Goal: Information Seeking & Learning: Learn about a topic

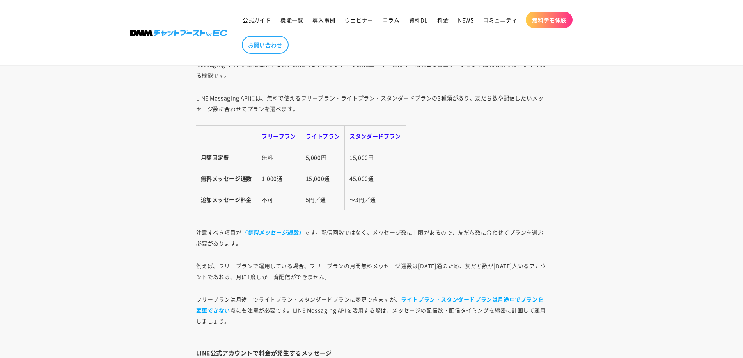
scroll to position [1077, 0]
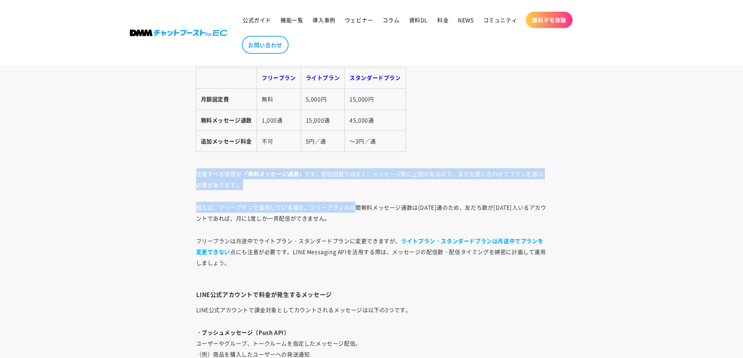
drag, startPoint x: 198, startPoint y: 173, endPoint x: 352, endPoint y: 194, distance: 156.3
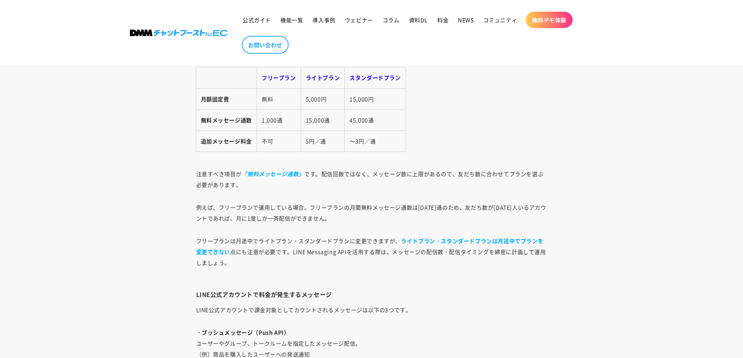
drag, startPoint x: 175, startPoint y: 199, endPoint x: 182, endPoint y: 208, distance: 11.5
click at [175, 201] on article "LINE公式アカウントAPIの料金設定｜無料枠と従量制の仕組みを理解しよう [DATE] Share Share [URL][DOMAIN_NAME] リンク…" at bounding box center [371, 365] width 743 height 2676
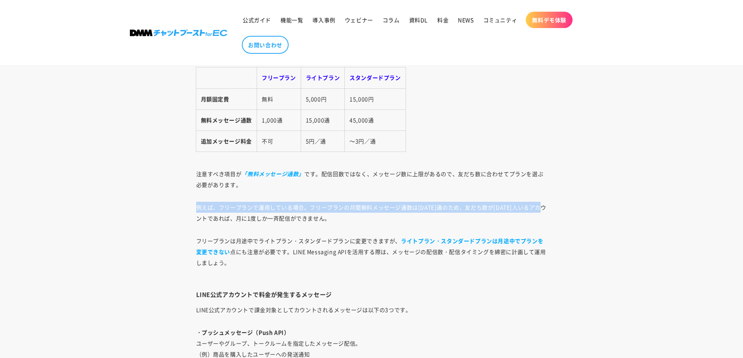
drag, startPoint x: 189, startPoint y: 212, endPoint x: 279, endPoint y: 222, distance: 90.2
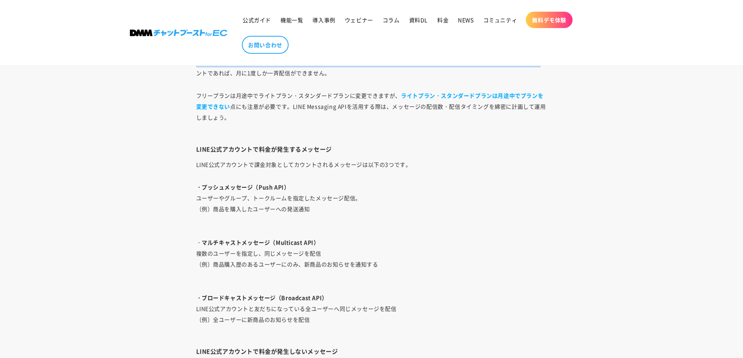
scroll to position [1233, 0]
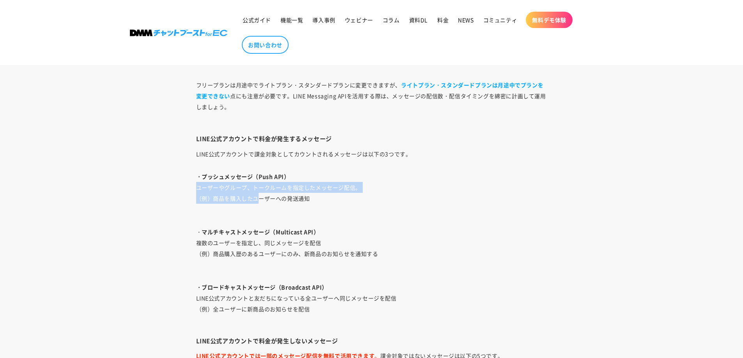
drag, startPoint x: 191, startPoint y: 189, endPoint x: 256, endPoint y: 194, distance: 65.6
click at [256, 194] on div "LINE公式アカウントを運用・活用し始めて、さらなる販促の為にAPIの導入を検討されているサイト運営担当者も多いのではないでしょうか。 それもそのはず、LIN…" at bounding box center [372, 360] width 390 height 2203
click at [256, 194] on p "・プッシュメッセージ（Push API） ユーザーやグループ、トークルームを指定したメッセージ配信。 （例）商品を購入したユーザーへの発送通知" at bounding box center [371, 193] width 351 height 44
drag, startPoint x: 253, startPoint y: 189, endPoint x: 370, endPoint y: 189, distance: 117.7
click at [370, 189] on p "・プッシュメッセージ（Push API） ユーザーやグループ、トークルームを指定したメッセージ配信。 （例）商品を購入したユーザーへの発送通知" at bounding box center [371, 193] width 351 height 44
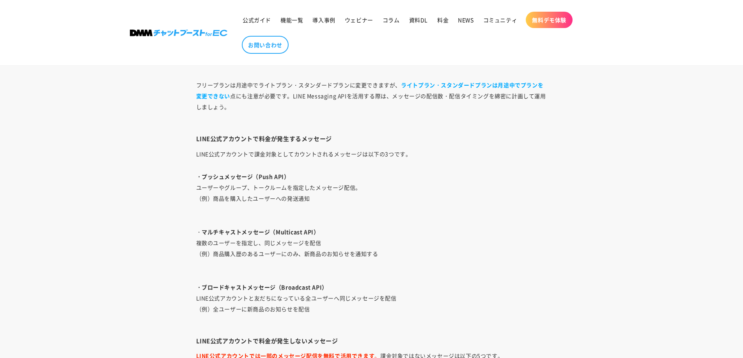
click at [370, 205] on p "・プッシュメッセージ（Push API） ユーザーやグループ、トークルームを指定したメッセージ配信。 （例）商品を購入したユーザーへの発送通知" at bounding box center [371, 193] width 351 height 44
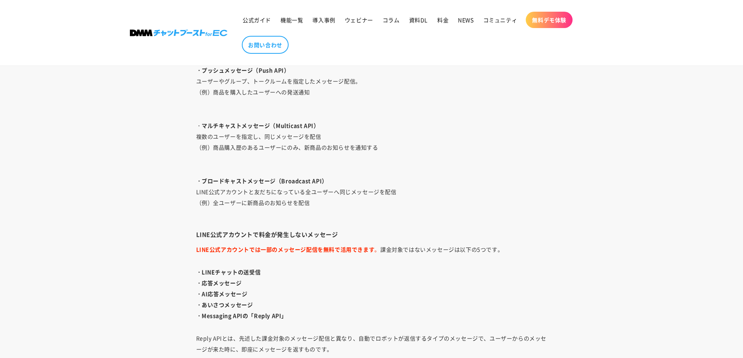
scroll to position [1350, 0]
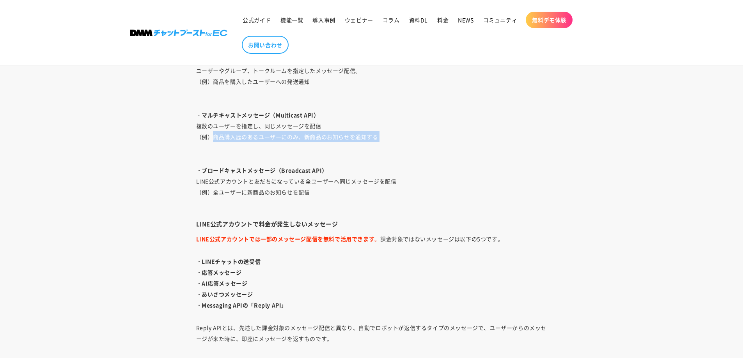
drag, startPoint x: 210, startPoint y: 142, endPoint x: 326, endPoint y: 146, distance: 115.5
click at [326, 146] on p "・ マルチキャストメッセージ（Multicast API） 複数のユーザーを指定し、同じメッセージを配信 （例）商品購入歴のあるユーザーにのみ、新商品のお知ら…" at bounding box center [371, 132] width 351 height 44
click at [330, 152] on p "・ マルチキャストメッセージ（Multicast API） 複数のユーザーを指定し、同じメッセージを配信 （例）商品購入歴のあるユーザーにのみ、新商品のお知ら…" at bounding box center [371, 132] width 351 height 44
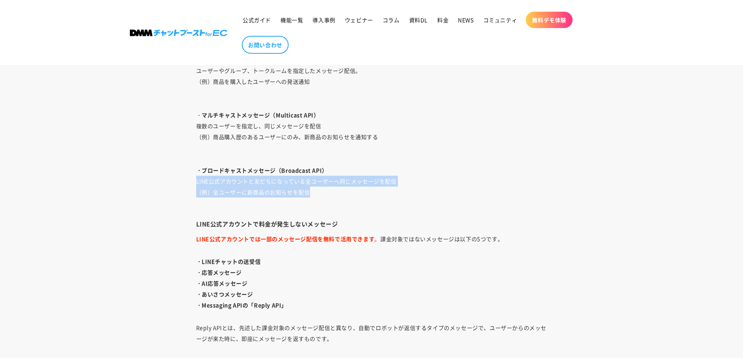
drag, startPoint x: 198, startPoint y: 181, endPoint x: 342, endPoint y: 195, distance: 144.5
click at [342, 195] on div "LINE公式アカウントを運用・活用し始めて、さらなる販促の為にAPIの導入を検討されているサイト運営担当者も多いのではないでしょうか。 それもそのはず、LIN…" at bounding box center [372, 243] width 390 height 2203
click at [342, 197] on p "・ブロードキャストメッセージ（Broadcast API） LINE公式アカウントと友だちになっている全ユーザーへ同じメッセージを配信 （例）全ユーザーに新商…" at bounding box center [371, 187] width 351 height 44
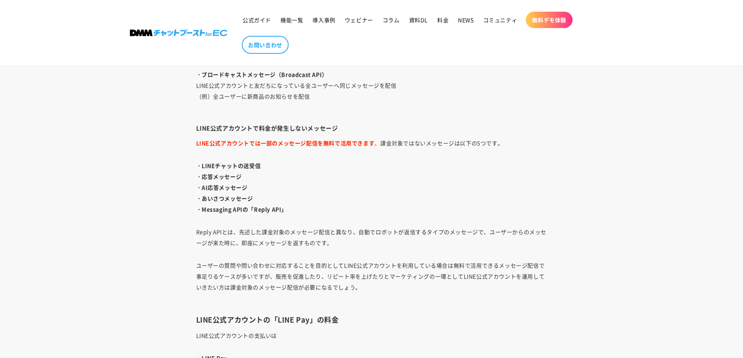
scroll to position [1545, 0]
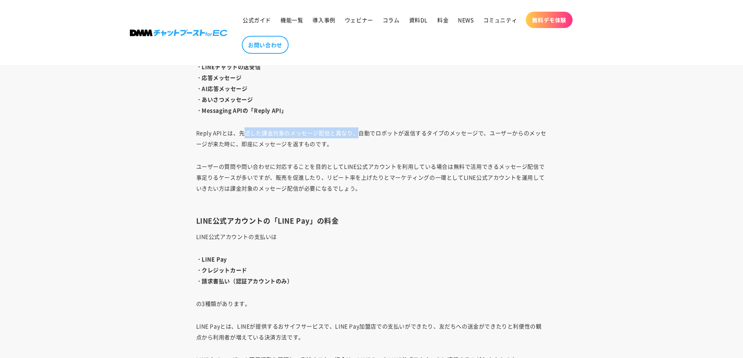
drag, startPoint x: 246, startPoint y: 132, endPoint x: 373, endPoint y: 133, distance: 126.7
click at [358, 133] on p "Reply APIとは、先述した課金対象のメッセージ配信と異なり、自動でロボットが返信するタイプのメッセージで、ユーザーからのメッセージが来た時に、即座にメッ…" at bounding box center [371, 138] width 351 height 22
click at [382, 133] on p "Reply APIとは、先述した課金対象のメッセージ配信と異なり、自動でロボットが返信するタイプのメッセージで、ユーザーからのメッセージが来た時に、即座にメッ…" at bounding box center [371, 138] width 351 height 22
drag, startPoint x: 360, startPoint y: 131, endPoint x: 487, endPoint y: 133, distance: 127.1
click at [487, 133] on p "Reply APIとは、先述した課金対象のメッセージ配信と異なり、自動でロボットが返信するタイプのメッセージで、ユーザーからのメッセージが来た時に、即座にメッ…" at bounding box center [371, 138] width 351 height 22
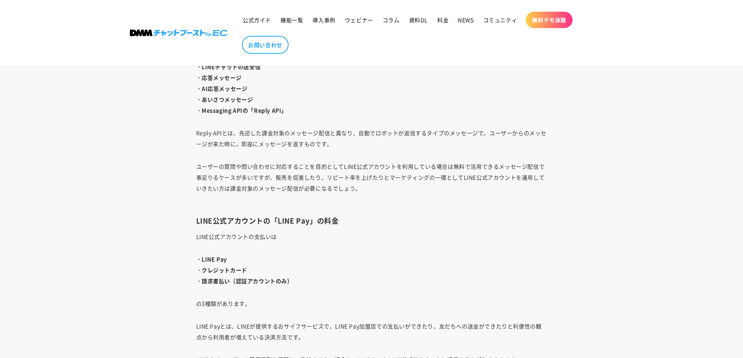
click at [494, 132] on p "Reply APIとは、先述した課金対象のメッセージ配信と異なり、自動でロボットが返信するタイプのメッセージで、ユーザーからのメッセージが来た時に、即座にメッ…" at bounding box center [371, 138] width 351 height 22
drag, startPoint x: 494, startPoint y: 132, endPoint x: 563, endPoint y: 131, distance: 68.6
click at [563, 131] on div "LINE公式アカウントを運用・活用し始めて、さらなる販促の為にAPIの導入を検討されているサイト運営担当者も多いのではないでしょうか。 それもそのはず、LIN…" at bounding box center [372, 48] width 390 height 2203
click at [265, 146] on p "Reply APIとは、先述した課金対象のメッセージ配信と異なり、自動でロボットが返信するタイプのメッセージで、ユーザーからのメッセージが来た時に、即座にメッ…" at bounding box center [371, 138] width 351 height 22
drag, startPoint x: 242, startPoint y: 145, endPoint x: 344, endPoint y: 146, distance: 102.1
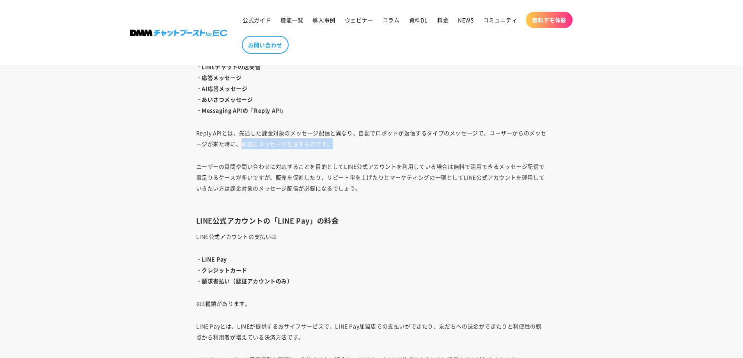
click at [344, 146] on p "Reply APIとは、先述した課金対象のメッセージ配信と異なり、自動でロボットが返信するタイプのメッセージで、ユーザーからのメッセージが来た時に、即座にメッ…" at bounding box center [371, 138] width 351 height 22
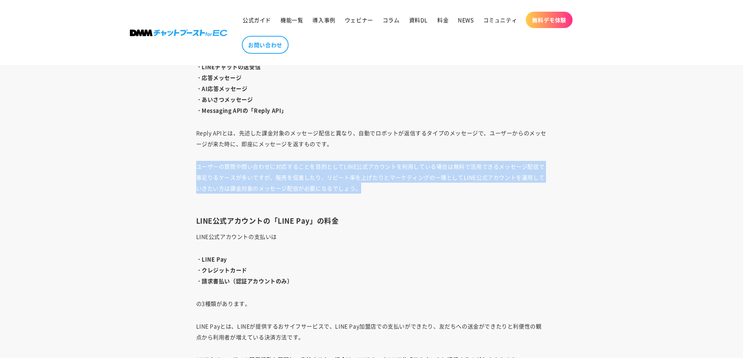
drag, startPoint x: 196, startPoint y: 169, endPoint x: 551, endPoint y: 186, distance: 355.5
click at [551, 186] on div "LINE公式アカウントを運用・活用し始めて、さらなる販促の為にAPIの導入を検討されているサイト運営担当者も多いのではないでしょうか。 それもそのはず、LIN…" at bounding box center [372, 48] width 390 height 2203
click at [551, 187] on div "LINE公式アカウントを運用・活用し始めて、さらなる販促の為にAPIの導入を検討されているサイト運営担当者も多いのではないでしょうか。 それもそのはず、LIN…" at bounding box center [372, 48] width 390 height 2203
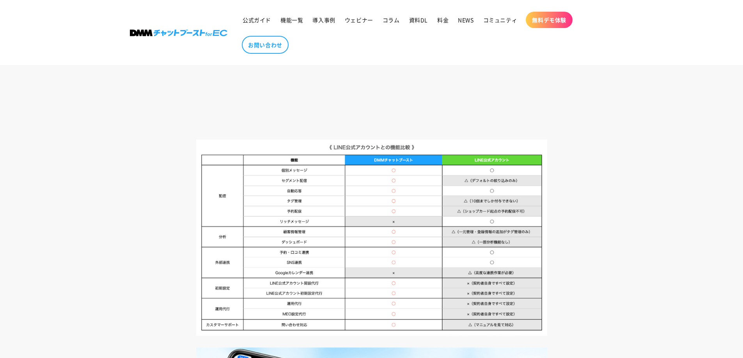
scroll to position [2286, 0]
